Goal: Transaction & Acquisition: Purchase product/service

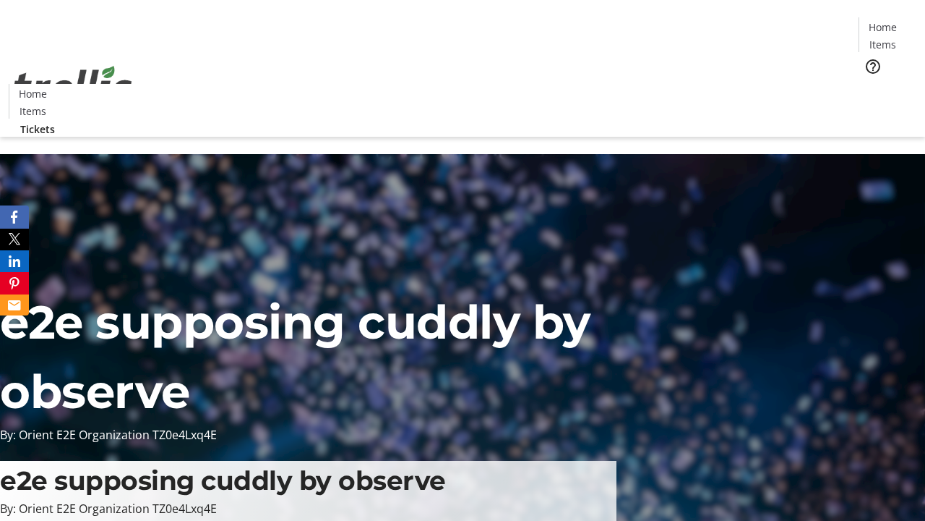
click at [871, 84] on span "Tickets" at bounding box center [888, 91] width 35 height 15
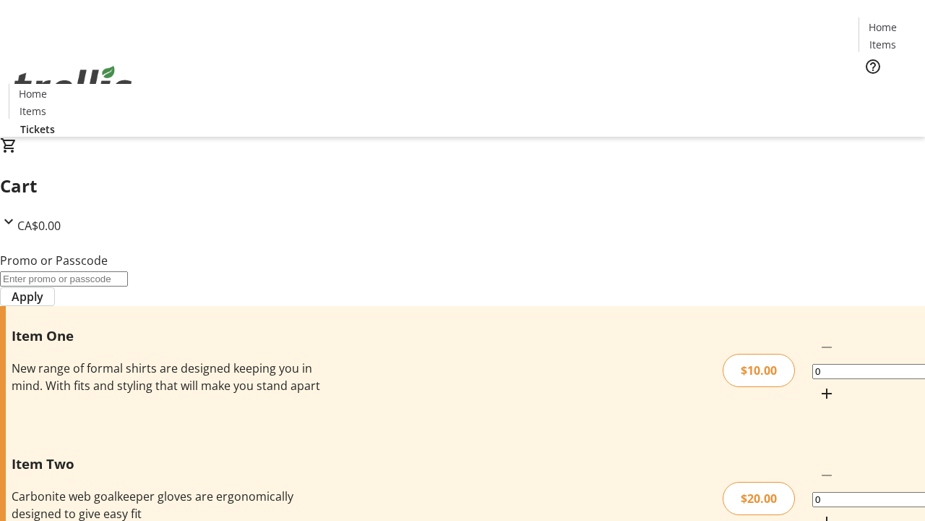
click at [818, 385] on mat-icon "Increment by one" at bounding box center [826, 393] width 17 height 17
type input "1"
